Goal: Information Seeking & Learning: Check status

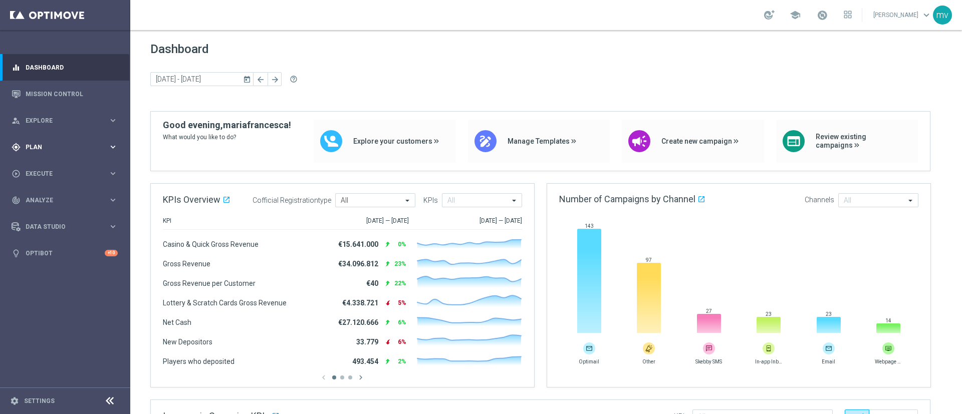
click at [55, 153] on div "gps_fixed Plan keyboard_arrow_right" at bounding box center [64, 147] width 129 height 27
click at [39, 213] on link "Streams" at bounding box center [65, 213] width 78 height 8
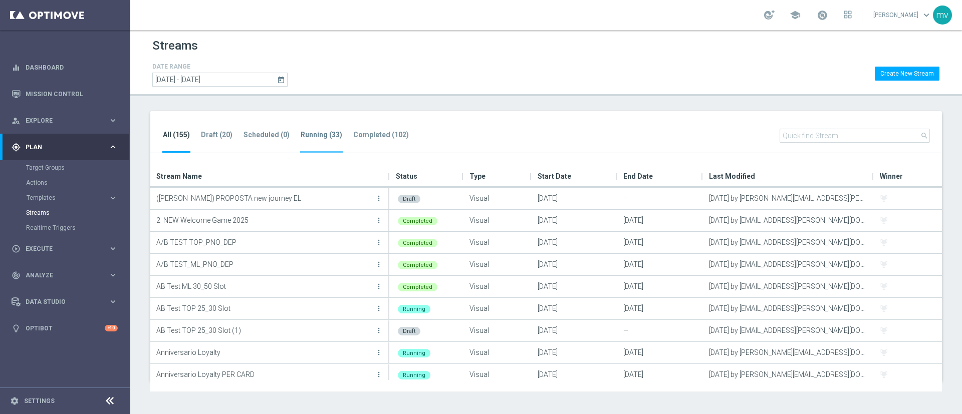
click at [307, 132] on tab-header "Running (33)" at bounding box center [322, 135] width 42 height 9
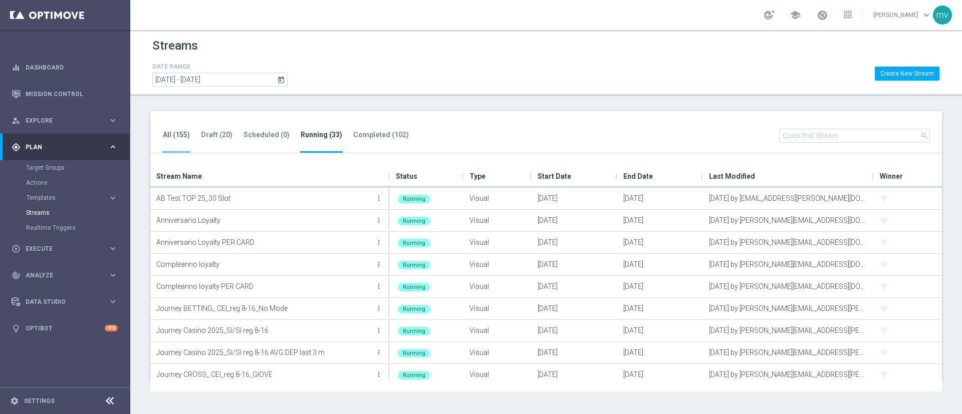
click at [172, 136] on tab-header "All (155)" at bounding box center [176, 135] width 27 height 9
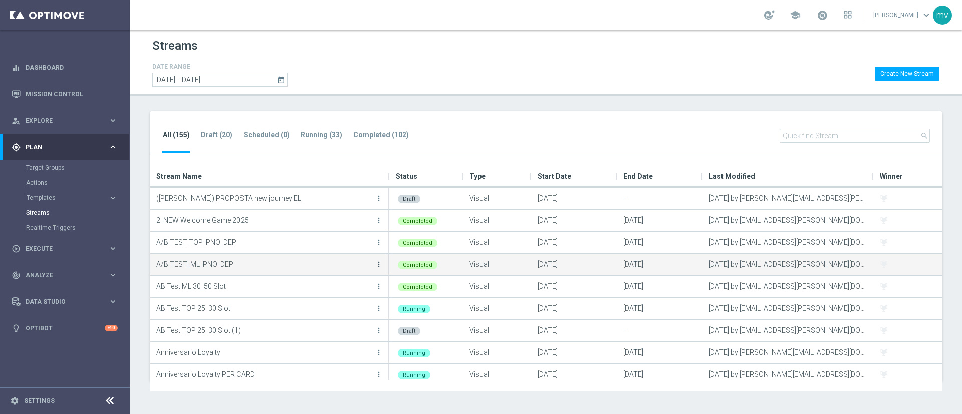
click at [378, 264] on icon "more_vert" at bounding box center [379, 264] width 8 height 8
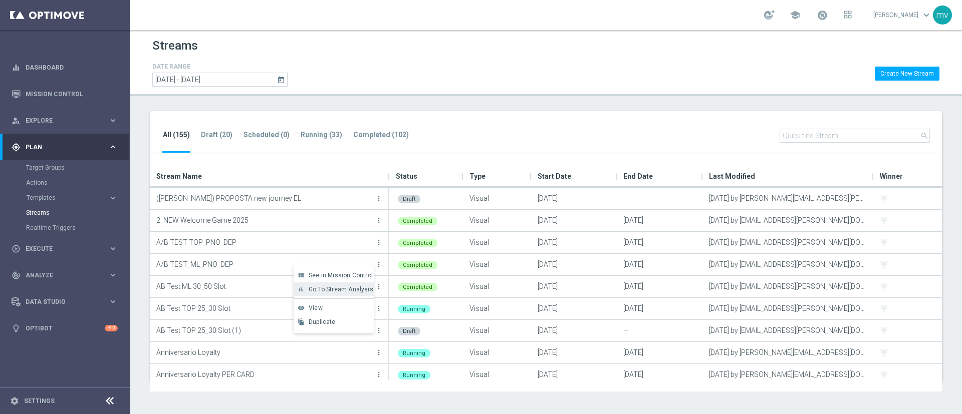
click at [368, 283] on div "bar_chart Go To Stream Analysis" at bounding box center [334, 290] width 80 height 14
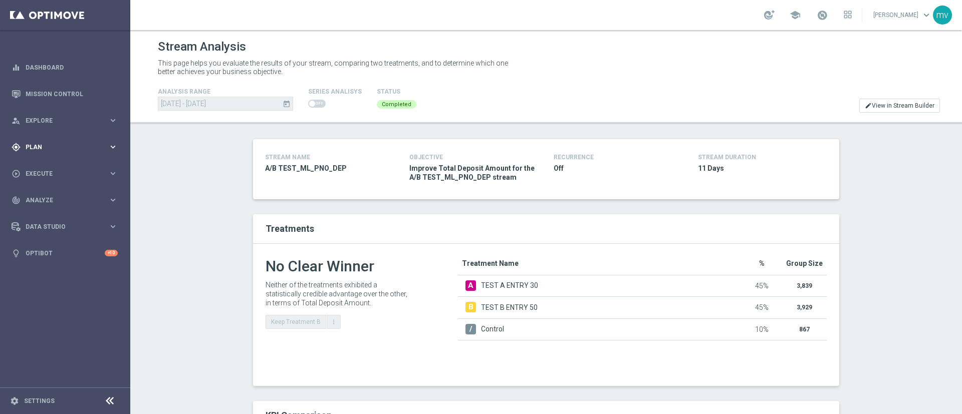
click at [54, 143] on div "gps_fixed Plan" at bounding box center [60, 147] width 97 height 9
click at [63, 211] on link "Streams" at bounding box center [65, 213] width 78 height 8
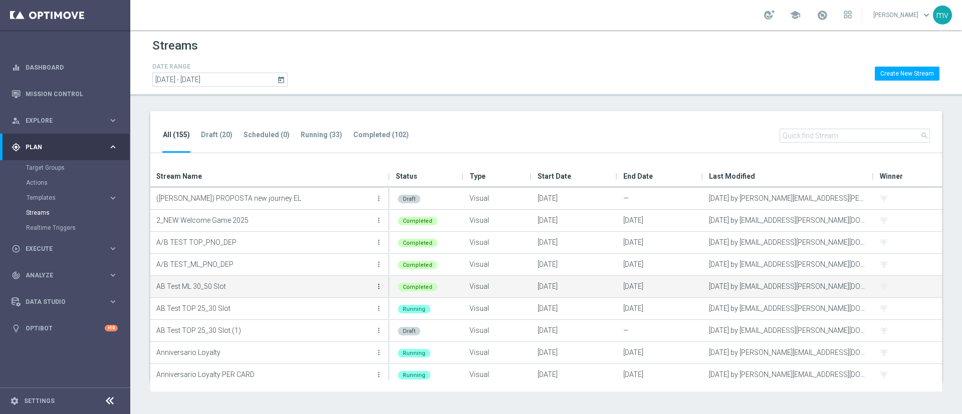
click at [375, 288] on icon "more_vert" at bounding box center [379, 287] width 8 height 8
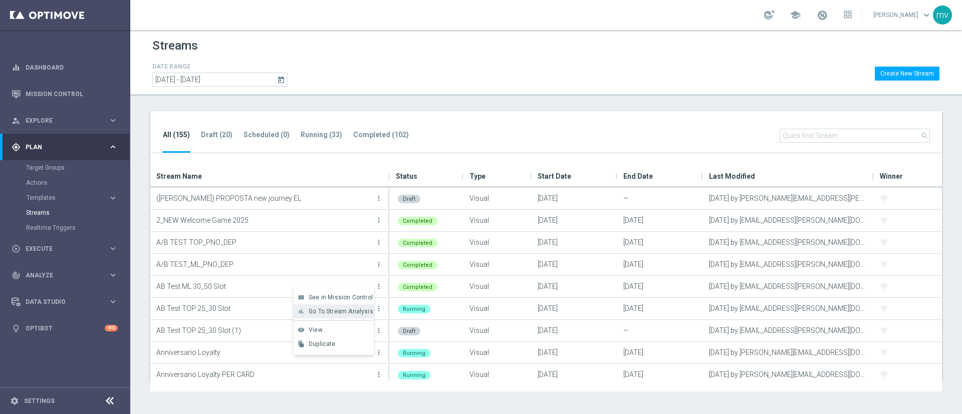
click at [359, 316] on div "bar_chart Go To Stream Analysis" at bounding box center [334, 312] width 80 height 14
